Goal: Find specific page/section: Find specific page/section

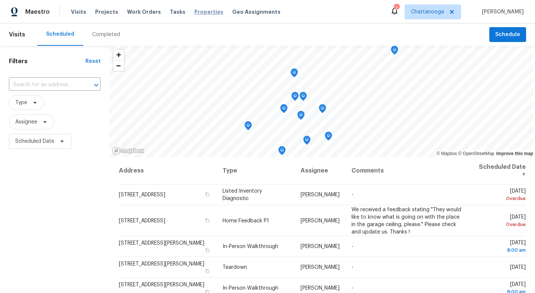
click at [203, 12] on span "Properties" at bounding box center [208, 11] width 29 height 7
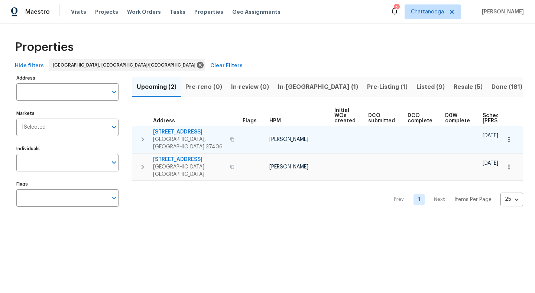
click at [172, 133] on span "[STREET_ADDRESS]" at bounding box center [189, 131] width 72 height 7
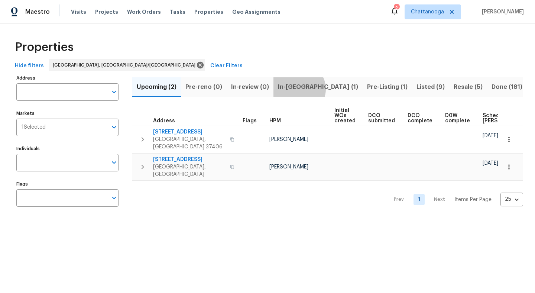
click at [297, 89] on span "In-[GEOGRAPHIC_DATA] (1)" at bounding box center [318, 87] width 80 height 10
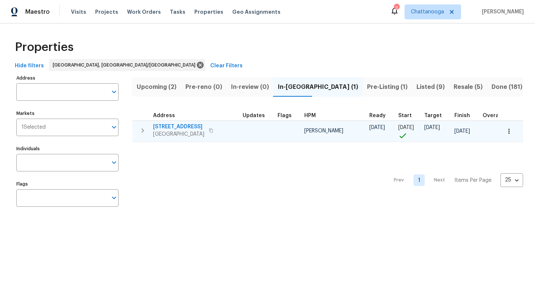
click at [191, 126] on span "[STREET_ADDRESS]" at bounding box center [178, 126] width 51 height 7
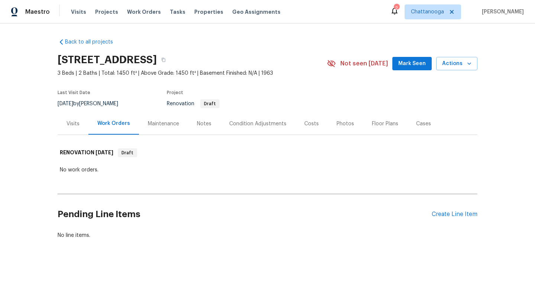
click at [304, 125] on div "Costs" at bounding box center [311, 123] width 14 height 7
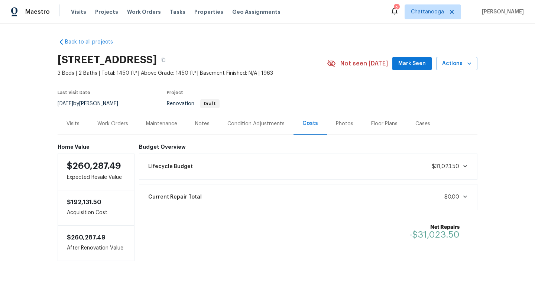
click at [205, 16] on div "Visits Projects Work Orders Tasks Properties Geo Assignments" at bounding box center [180, 11] width 218 height 15
click at [205, 11] on span "Properties" at bounding box center [208, 11] width 29 height 7
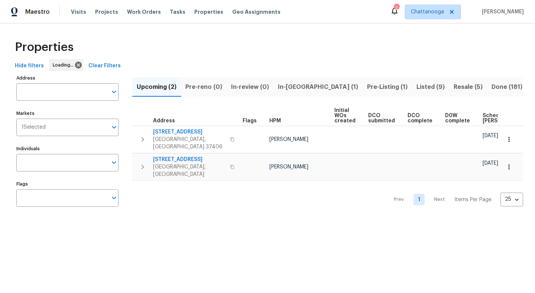
click at [297, 95] on button "In-[GEOGRAPHIC_DATA] (1)" at bounding box center [317, 86] width 89 height 19
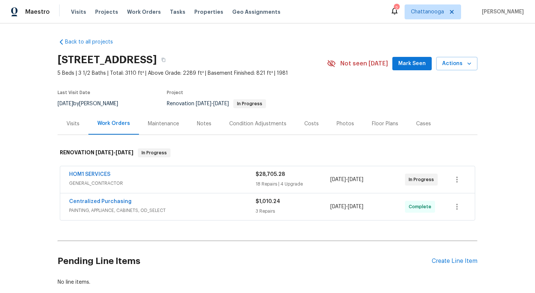
click at [350, 123] on div "Photos" at bounding box center [344, 123] width 35 height 22
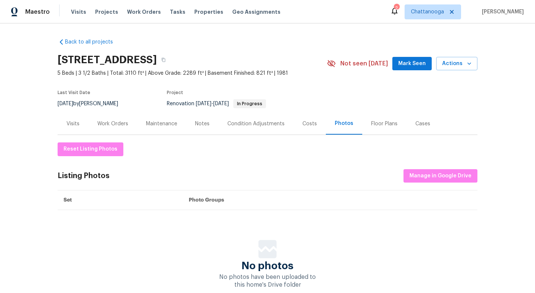
click at [302, 123] on div "Costs" at bounding box center [309, 123] width 14 height 7
